Goal: Information Seeking & Learning: Learn about a topic

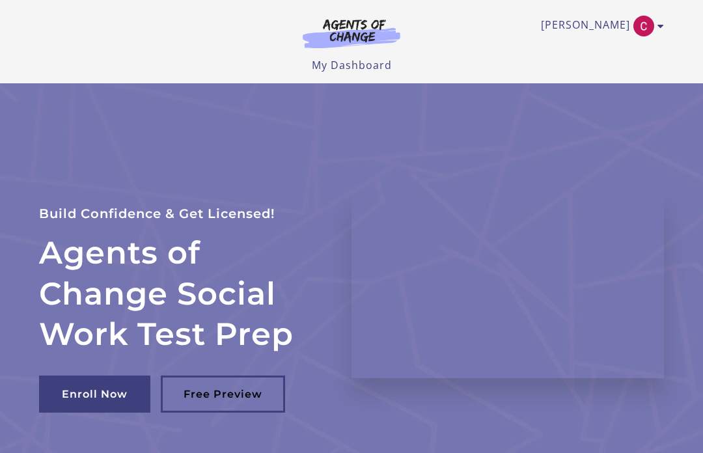
click at [645, 23] on img "Toggle menu" at bounding box center [644, 26] width 21 height 21
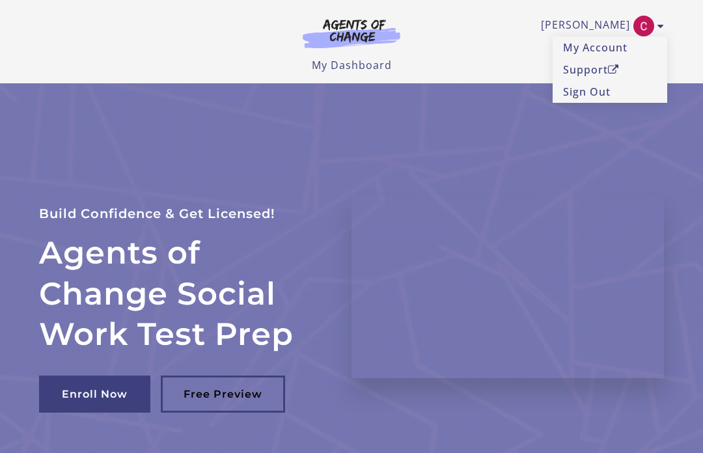
click at [619, 49] on link "My Account" at bounding box center [610, 47] width 115 height 22
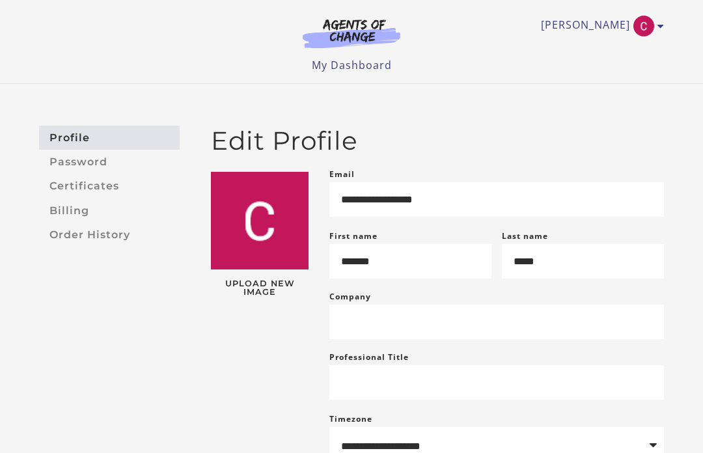
click at [660, 119] on div "**********" at bounding box center [351, 349] width 703 height 530
click at [661, 25] on icon "Toggle menu" at bounding box center [661, 26] width 7 height 10
click at [656, 136] on h2 "Edit Profile" at bounding box center [437, 141] width 453 height 31
click at [642, 150] on h2 "Edit Profile" at bounding box center [437, 141] width 453 height 31
click at [350, 61] on link "My Dashboard" at bounding box center [352, 65] width 80 height 14
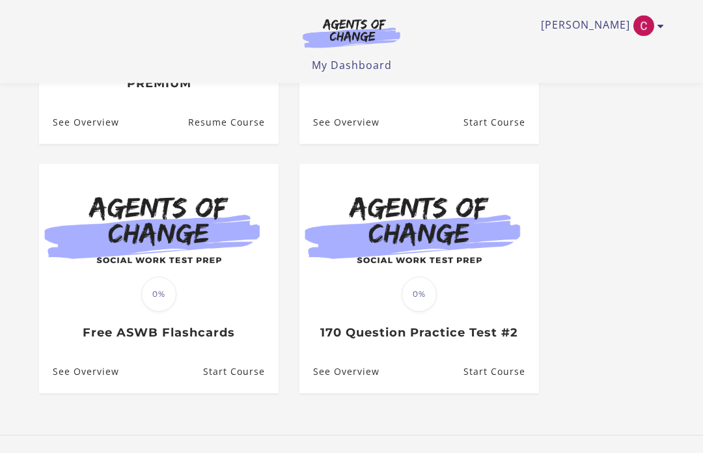
scroll to position [317, 0]
click at [223, 378] on link "Start Course" at bounding box center [241, 372] width 76 height 42
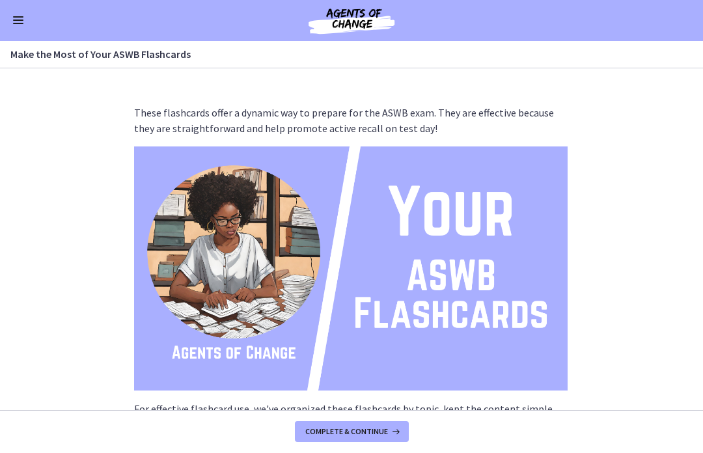
click at [236, 238] on img at bounding box center [351, 269] width 434 height 244
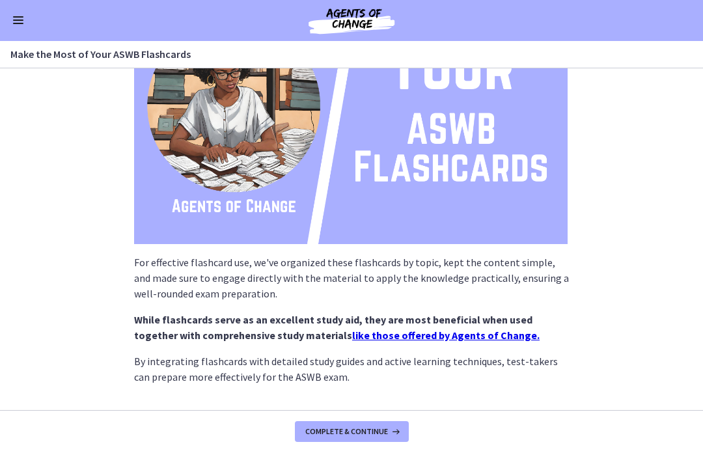
scroll to position [139, 0]
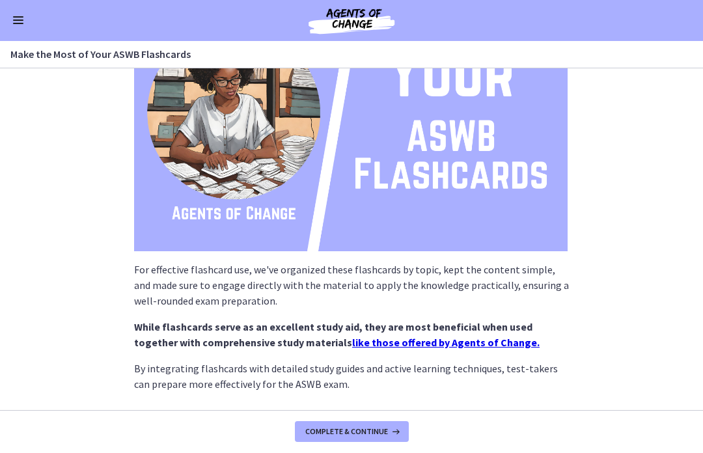
click at [377, 205] on img at bounding box center [351, 130] width 434 height 244
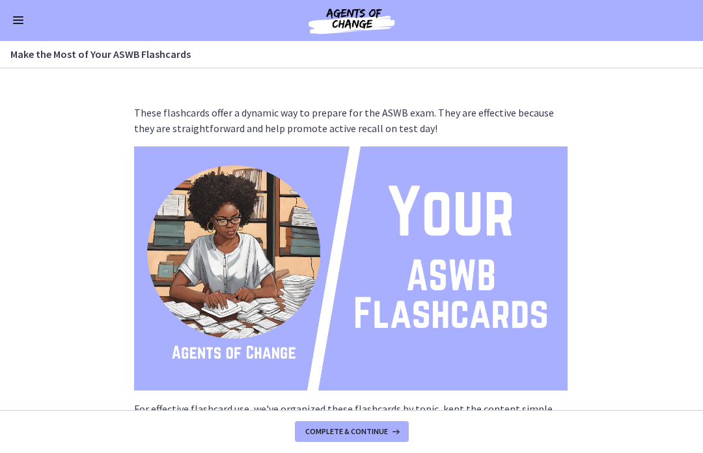
scroll to position [0, 0]
click at [13, 21] on button "Enable menu" at bounding box center [18, 21] width 16 height 16
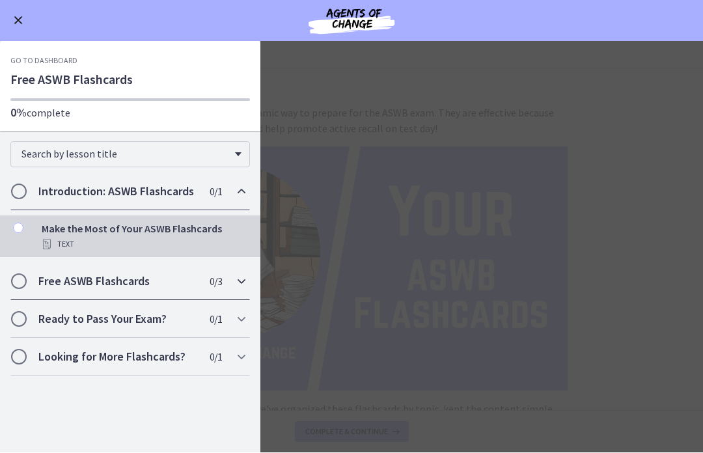
click at [73, 285] on h2 "Free ASWB Flashcards" at bounding box center [117, 282] width 159 height 16
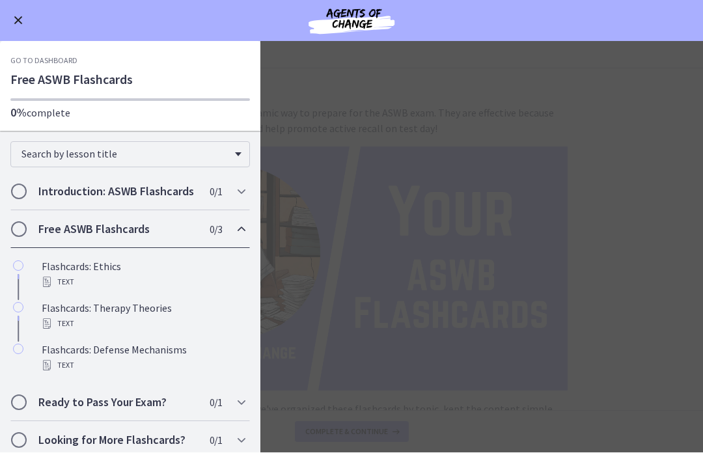
click at [76, 313] on div "Flashcards: Therapy Theories Text" at bounding box center [143, 316] width 203 height 31
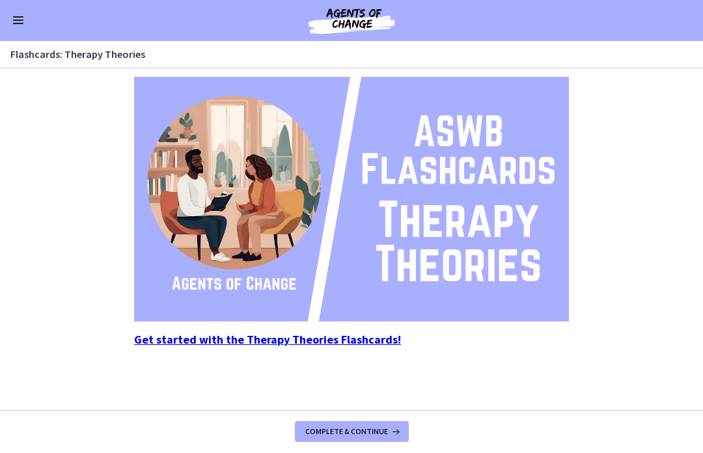
scroll to position [159, 0]
click at [165, 346] on strong "Get started with the Therapy Theories Flashcards!" at bounding box center [267, 340] width 267 height 15
